Goal: Task Accomplishment & Management: Complete application form

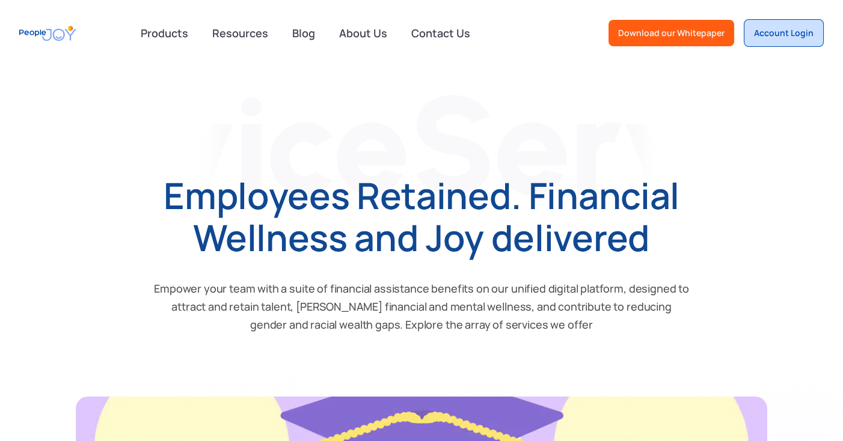
click at [796, 27] on div "Account Login" at bounding box center [784, 33] width 60 height 12
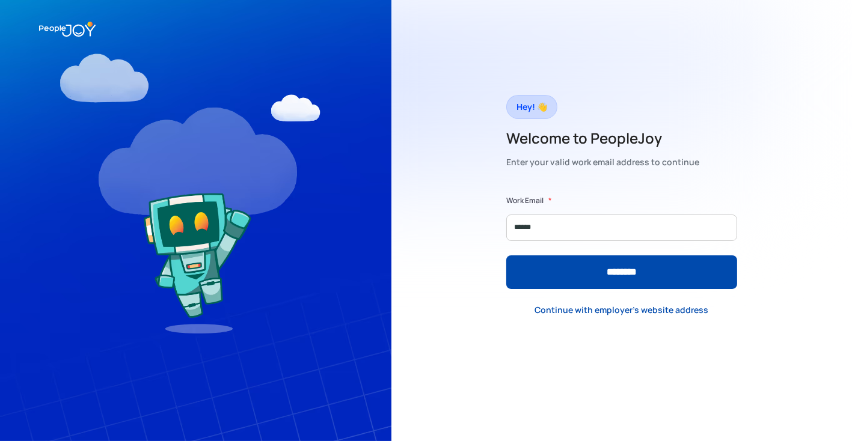
type input "**********"
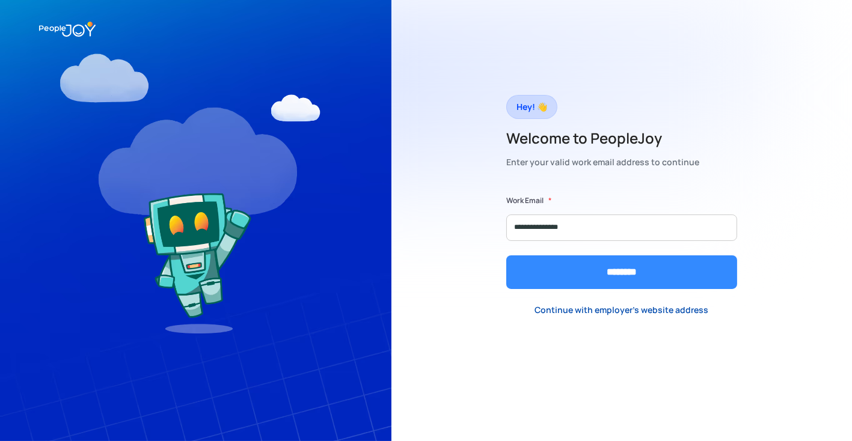
click at [557, 263] on input "********" at bounding box center [621, 273] width 231 height 34
